Goal: Transaction & Acquisition: Subscribe to service/newsletter

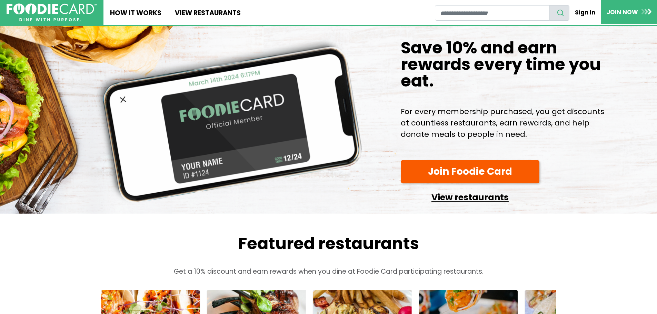
click at [459, 205] on link "View restaurants" at bounding box center [470, 196] width 139 height 18
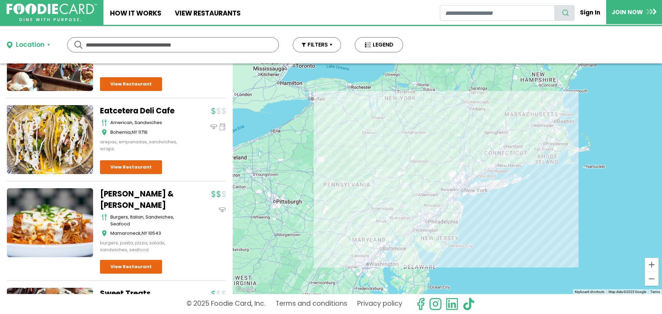
scroll to position [2479, 0]
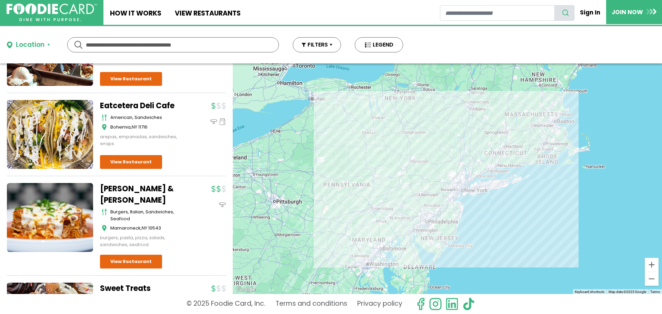
click at [128, 44] on input "text" at bounding box center [173, 45] width 175 height 14
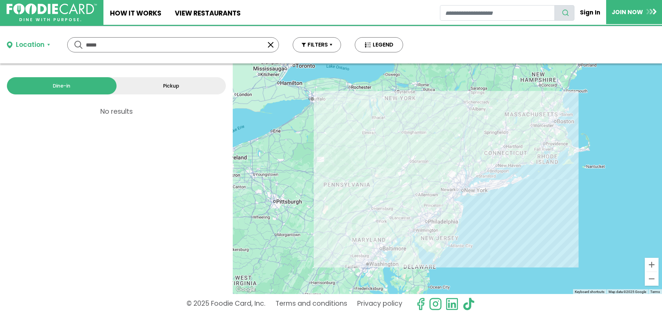
scroll to position [0, 0]
type input "*"
click at [30, 41] on div "Location" at bounding box center [30, 45] width 29 height 10
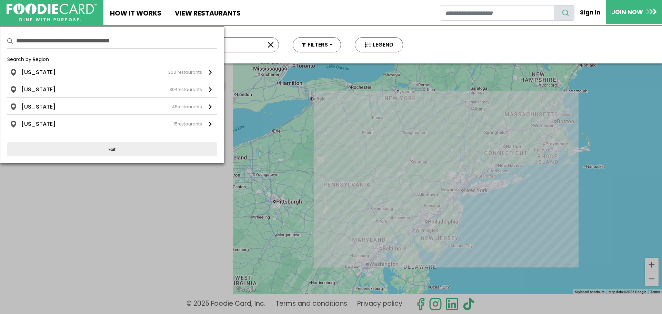
click at [80, 38] on input "text" at bounding box center [116, 40] width 201 height 15
type input "*****"
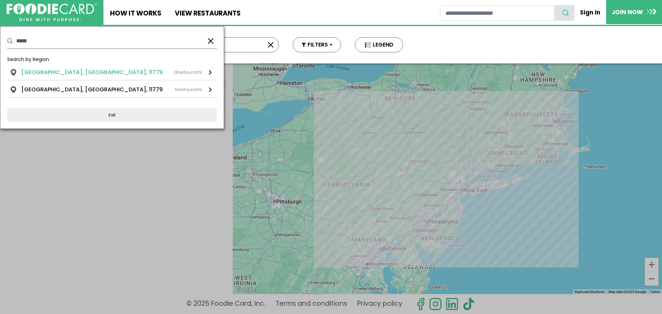
click at [71, 71] on li "Ronkonkoma, NY, 11779" at bounding box center [91, 72] width 141 height 8
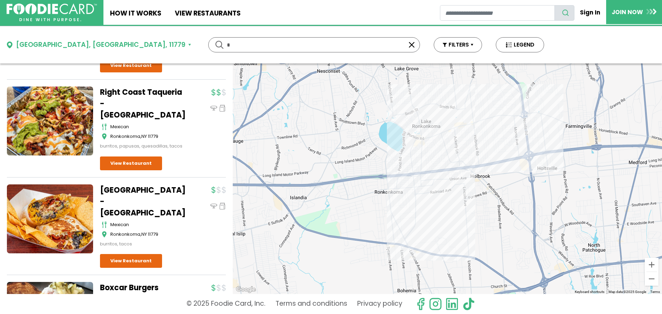
scroll to position [172, 0]
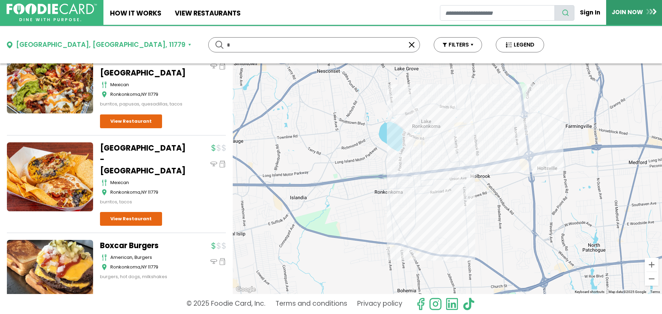
click at [617, 17] on link "JOIN NOW" at bounding box center [634, 12] width 56 height 24
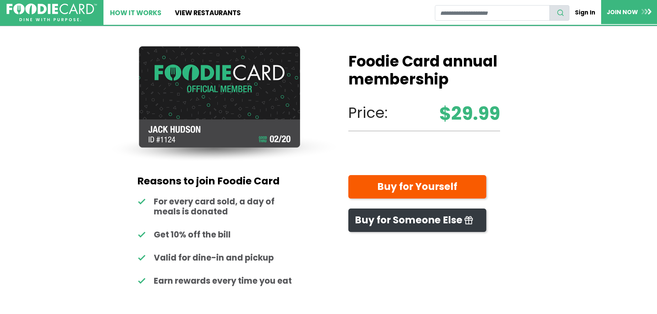
click at [140, 14] on link "How It Works" at bounding box center [135, 12] width 65 height 25
